Goal: Check status: Check status

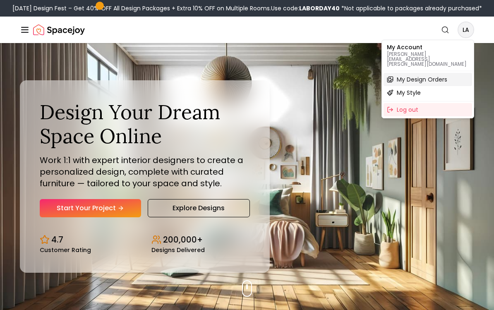
click at [438, 75] on span "My Design Orders" at bounding box center [422, 79] width 51 height 8
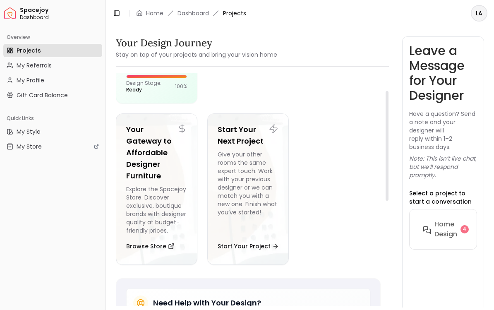
scroll to position [22, 0]
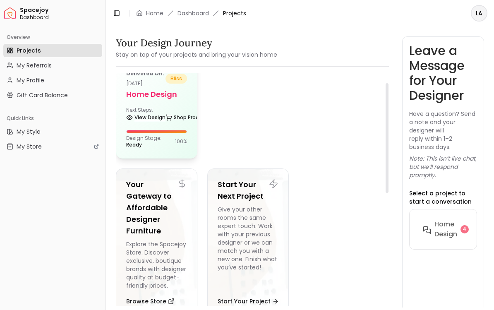
click at [159, 117] on link "View Design" at bounding box center [145, 118] width 39 height 12
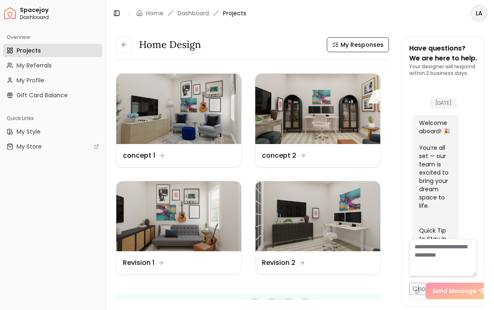
scroll to position [3638, 0]
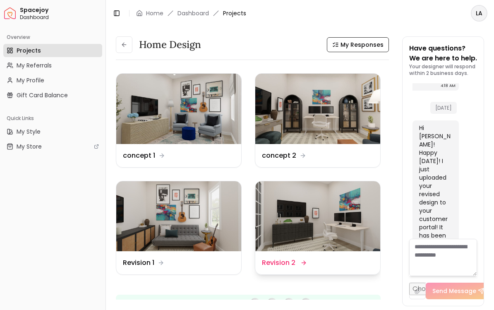
click at [312, 219] on img at bounding box center [318, 216] width 125 height 70
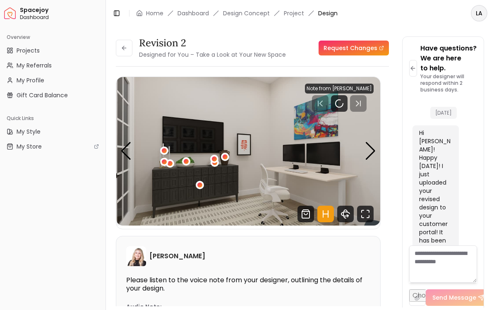
scroll to position [3648, 0]
click at [341, 101] on rect "Pause" at bounding box center [341, 103] width 2 height 7
click at [369, 151] on div "Next slide" at bounding box center [370, 151] width 11 height 18
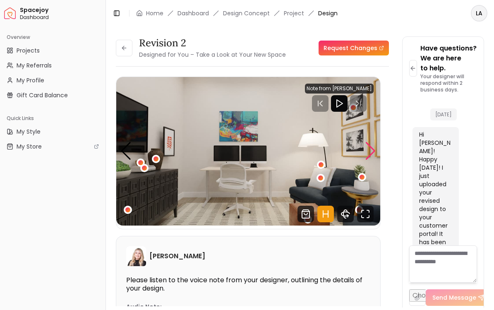
click at [371, 154] on div "Next slide" at bounding box center [370, 151] width 11 height 18
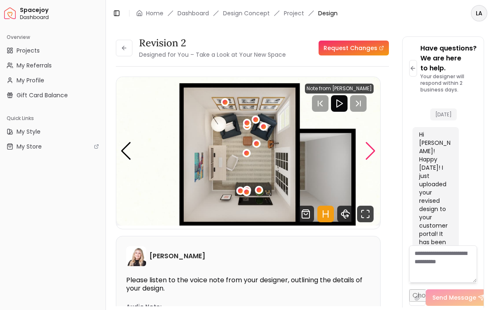
click at [371, 154] on div "Next slide" at bounding box center [370, 151] width 11 height 18
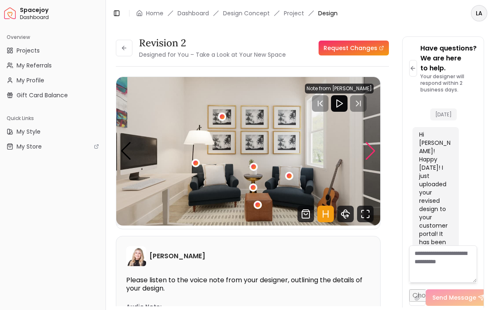
click at [373, 153] on div "Next slide" at bounding box center [370, 151] width 11 height 18
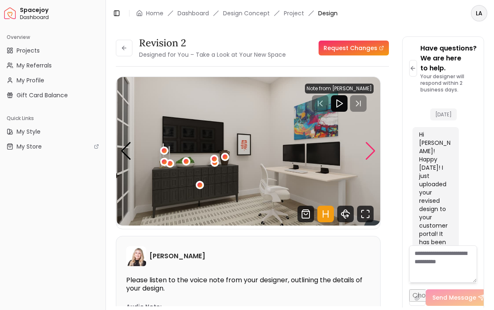
click at [371, 154] on div "Next slide" at bounding box center [370, 151] width 11 height 18
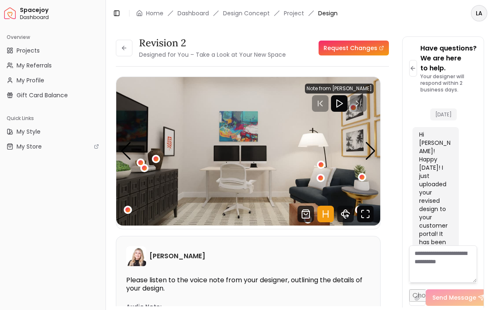
click at [368, 214] on icon "Fullscreen" at bounding box center [365, 214] width 17 height 17
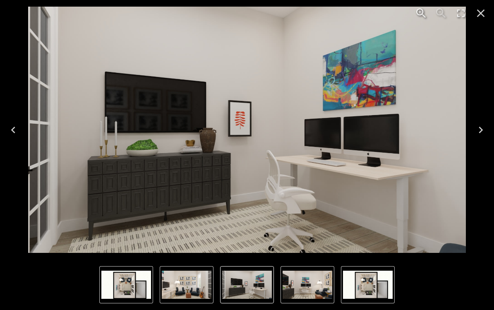
click at [481, 133] on icon "Next" at bounding box center [481, 129] width 13 height 13
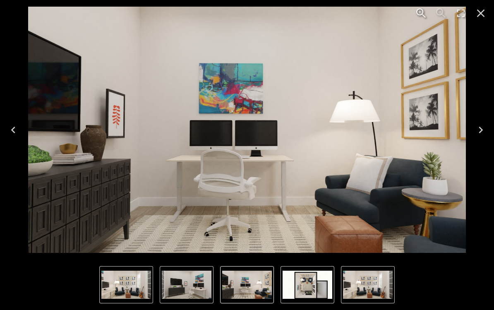
click at [475, 131] on icon "Next" at bounding box center [481, 129] width 13 height 13
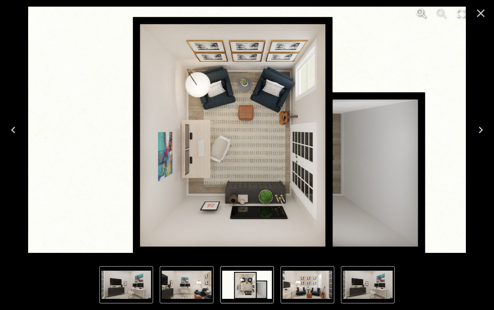
click at [479, 133] on icon "Next" at bounding box center [481, 129] width 13 height 13
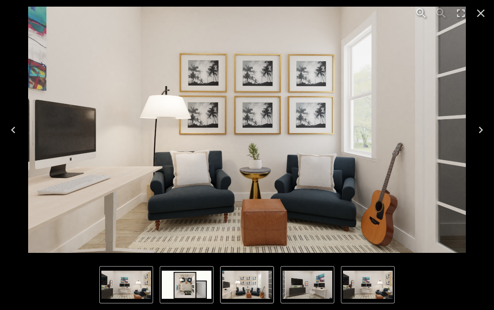
click at [475, 135] on icon "Next" at bounding box center [481, 129] width 13 height 13
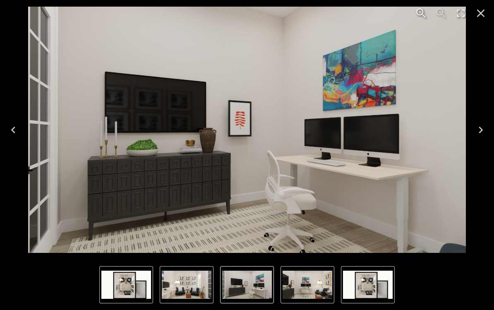
click at [477, 132] on icon "Next" at bounding box center [481, 129] width 13 height 13
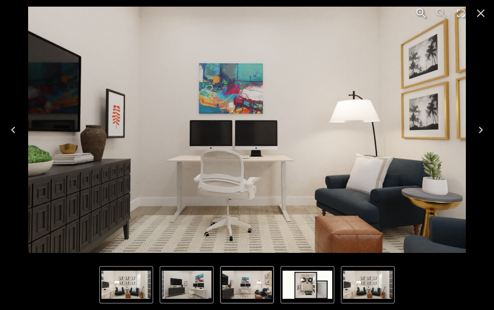
click at [479, 135] on icon "Next" at bounding box center [481, 129] width 13 height 13
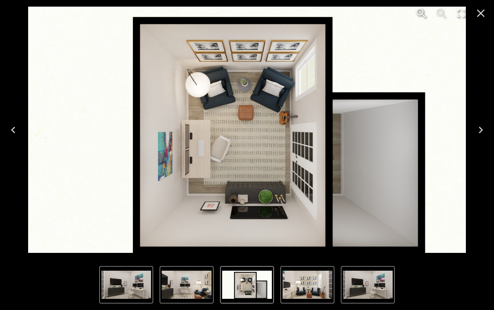
click at [476, 135] on icon "Next" at bounding box center [481, 129] width 13 height 13
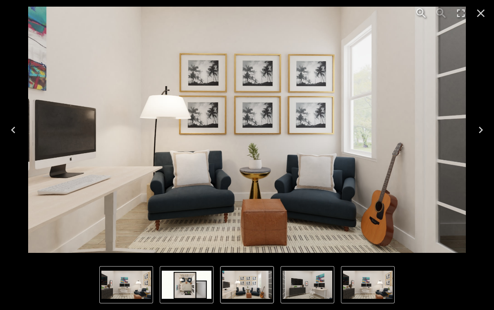
click at [480, 12] on icon "Close" at bounding box center [481, 14] width 8 height 8
